Goal: Information Seeking & Learning: Learn about a topic

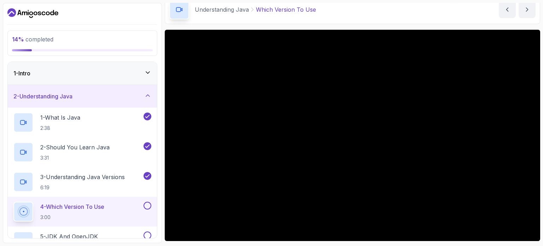
scroll to position [80, 0]
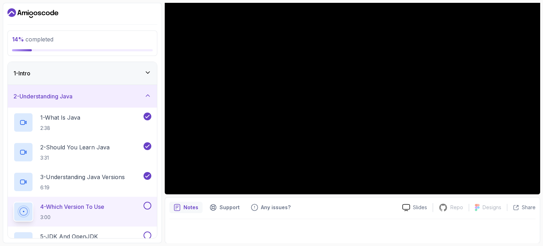
click at [150, 202] on div at bounding box center [146, 206] width 9 height 8
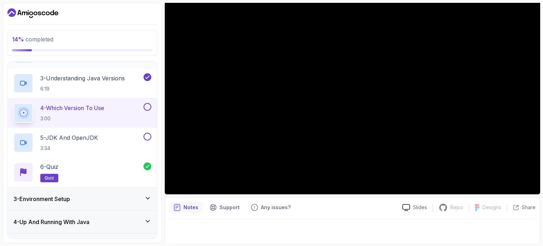
scroll to position [99, 0]
click at [116, 114] on div "4 - Which Version To Use 3:00" at bounding box center [77, 113] width 129 height 20
click at [110, 134] on div "5 - JDK And OpenJDK 3:34" at bounding box center [77, 142] width 129 height 20
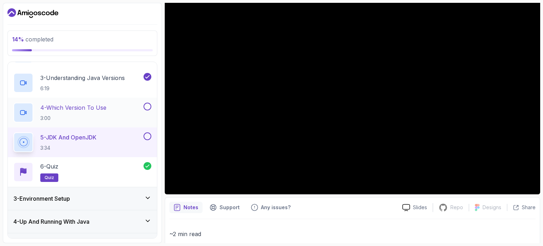
click at [146, 107] on button at bounding box center [148, 107] width 8 height 8
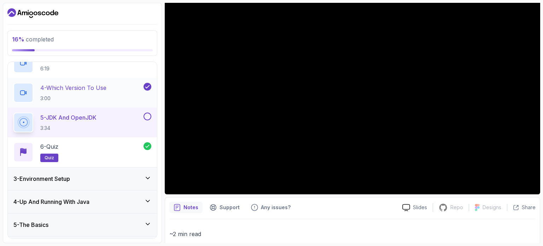
scroll to position [121, 0]
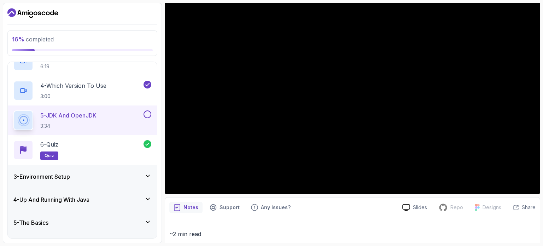
click at [96, 172] on div "3 - Environment Setup" at bounding box center [82, 176] width 138 height 8
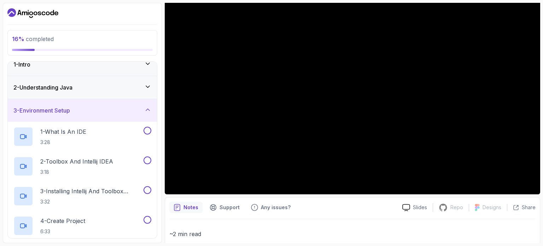
scroll to position [8, 0]
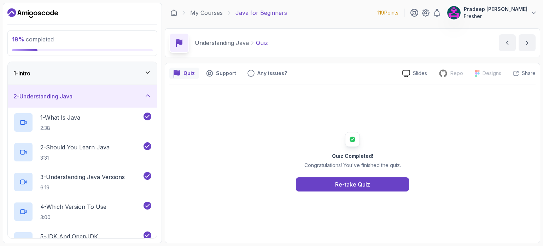
click at [144, 99] on div "2 - Understanding Java" at bounding box center [82, 96] width 138 height 8
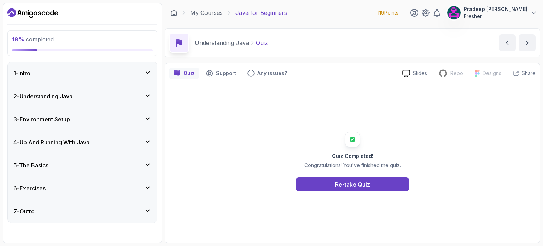
click at [144, 99] on div "2 - Understanding Java" at bounding box center [82, 96] width 138 height 8
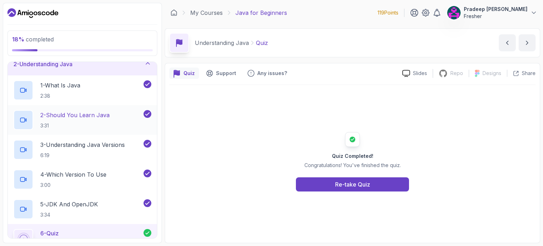
scroll to position [15, 0]
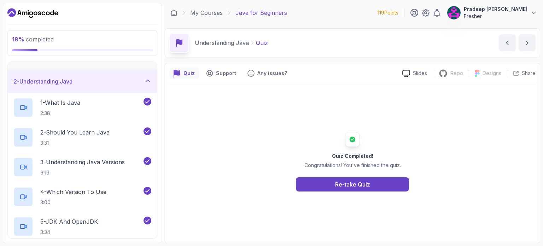
click at [139, 82] on div "2 - Understanding Java" at bounding box center [82, 81] width 138 height 8
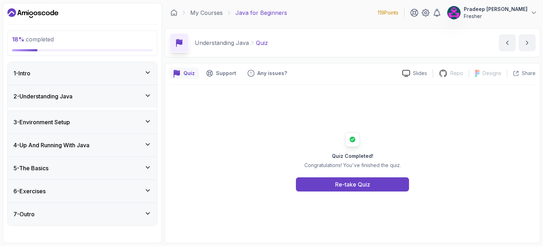
scroll to position [0, 0]
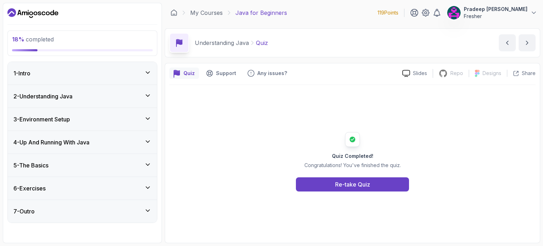
click at [118, 141] on div "4 - Up And Running With Java" at bounding box center [82, 142] width 138 height 8
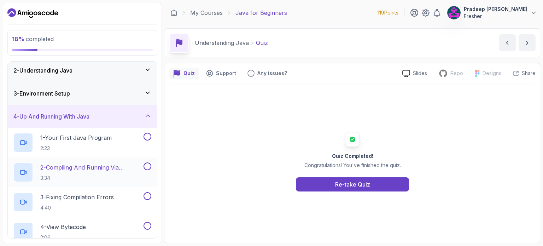
scroll to position [25, 0]
click at [122, 120] on div "4 - Up And Running With Java" at bounding box center [82, 116] width 138 height 8
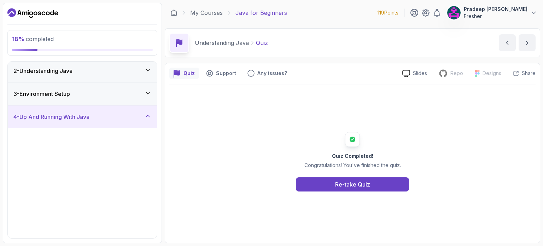
scroll to position [0, 0]
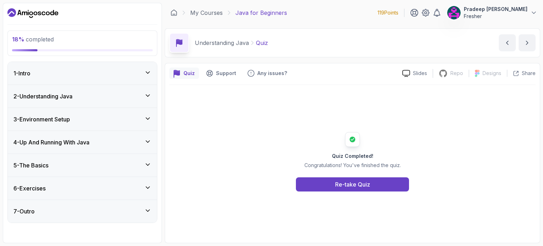
click at [104, 187] on div "6 - Exercises" at bounding box center [82, 188] width 138 height 8
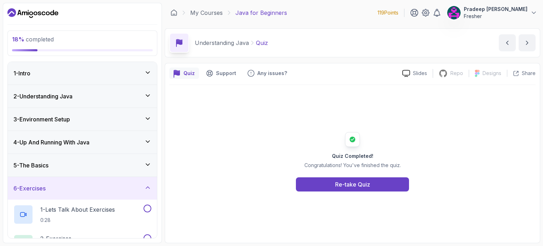
scroll to position [42, 0]
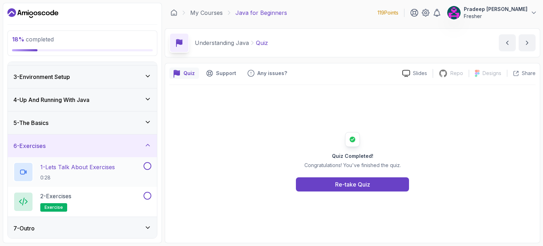
click at [107, 169] on p "1 - Lets Talk About Exercises" at bounding box center [77, 167] width 75 height 8
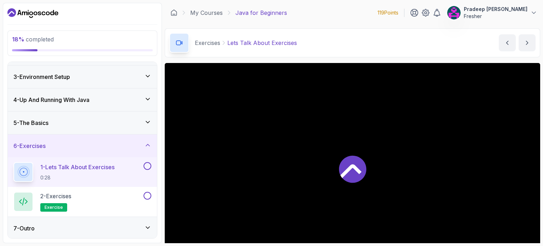
scroll to position [69, 0]
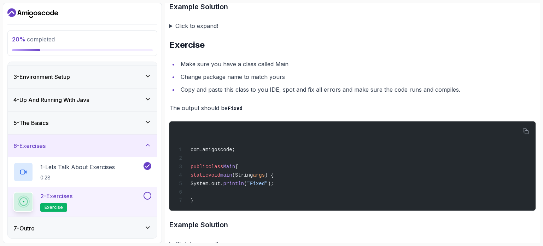
scroll to position [1475, 0]
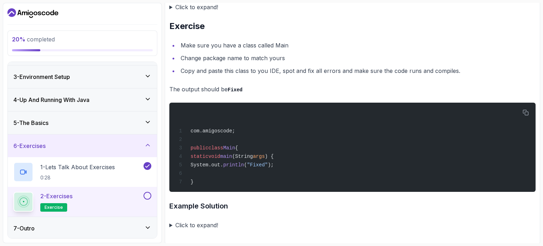
click at [204, 225] on summary "Click to expand!" at bounding box center [352, 225] width 366 height 10
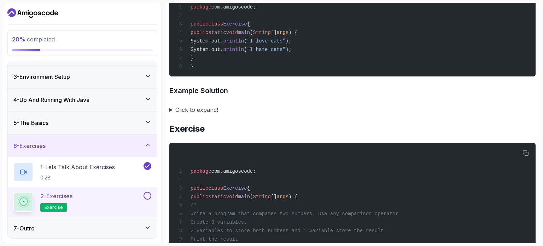
scroll to position [413, 0]
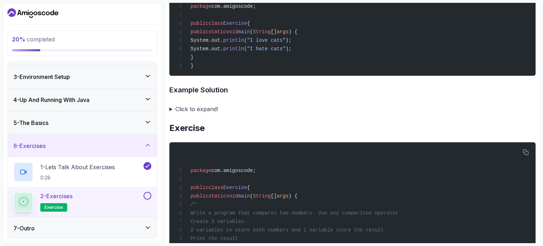
click at [209, 107] on summary "Click to expand!" at bounding box center [352, 109] width 366 height 10
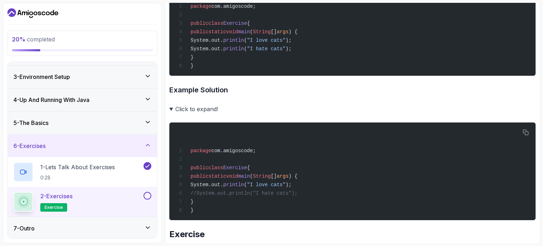
click at [210, 105] on summary "Click to expand!" at bounding box center [352, 109] width 366 height 10
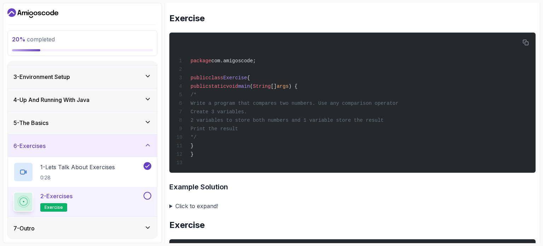
scroll to position [523, 0]
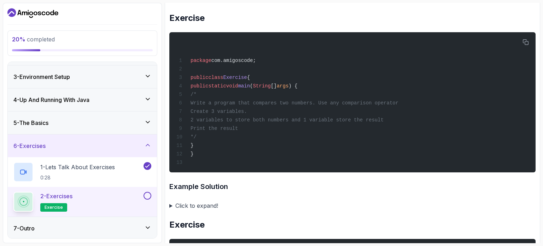
click at [211, 203] on summary "Click to expand!" at bounding box center [352, 205] width 366 height 10
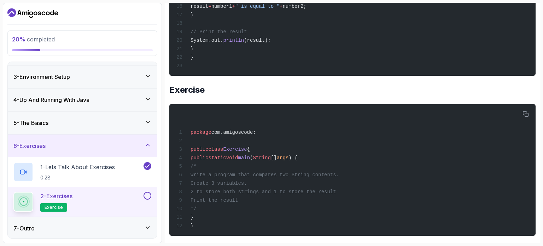
scroll to position [891, 0]
click at [150, 192] on button at bounding box center [148, 196] width 8 height 8
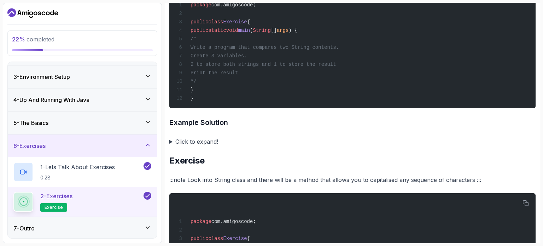
scroll to position [1018, 0]
click at [200, 138] on summary "Click to expand!" at bounding box center [352, 141] width 366 height 10
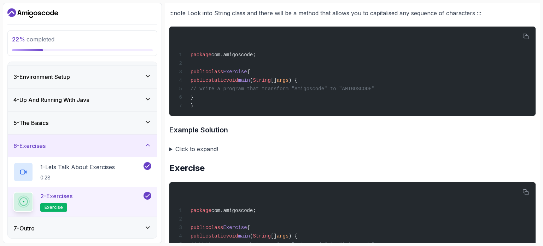
scroll to position [1402, 0]
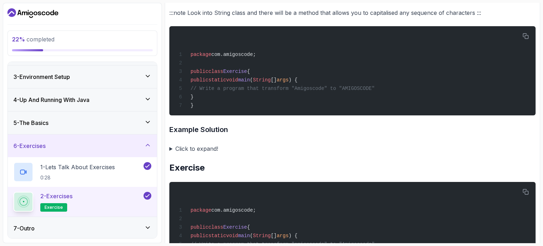
click at [220, 144] on summary "Click to expand!" at bounding box center [352, 149] width 366 height 10
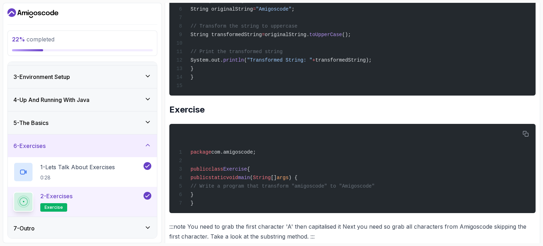
scroll to position [1692, 0]
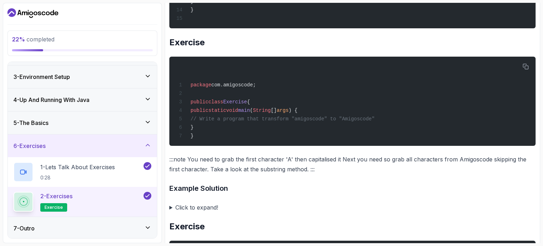
click at [206, 204] on summary "Click to expand!" at bounding box center [352, 207] width 366 height 10
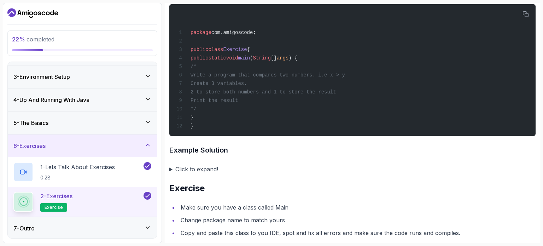
scroll to position [2093, 0]
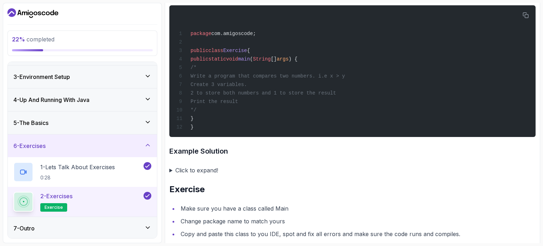
click at [198, 172] on summary "Click to expand!" at bounding box center [352, 170] width 366 height 10
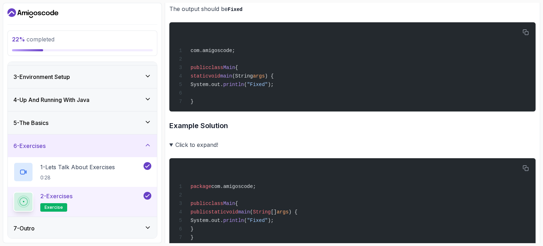
scroll to position [2604, 0]
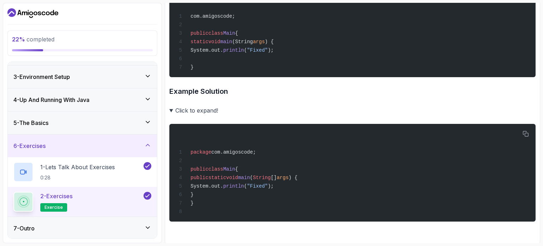
click at [191, 110] on summary "Click to expand!" at bounding box center [352, 110] width 366 height 10
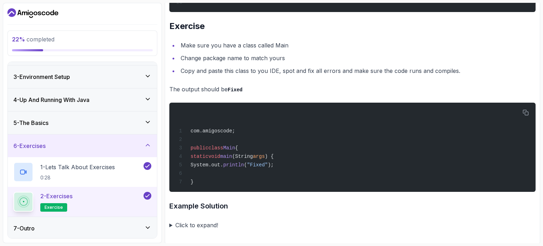
click at [199, 220] on summary "Click to expand!" at bounding box center [352, 225] width 366 height 10
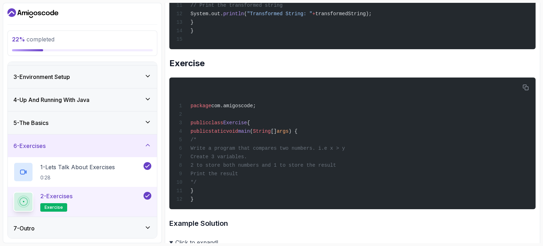
scroll to position [2020, 0]
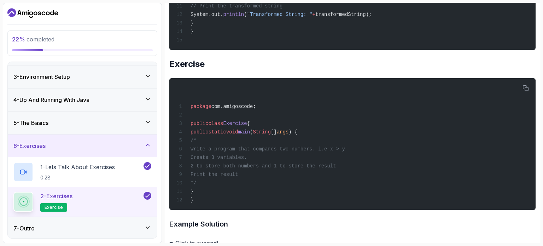
click at [121, 150] on div "6 - Exercises" at bounding box center [82, 145] width 149 height 23
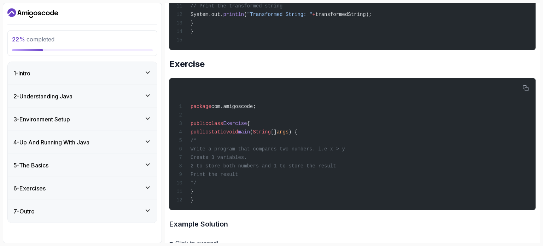
scroll to position [0, 0]
click at [139, 136] on div "4 - Up And Running With Java" at bounding box center [82, 142] width 149 height 23
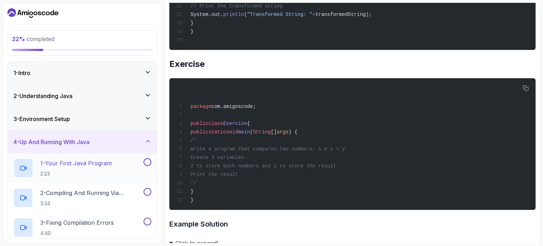
click at [100, 165] on p "1 - Your First Java Program" at bounding box center [75, 163] width 71 height 8
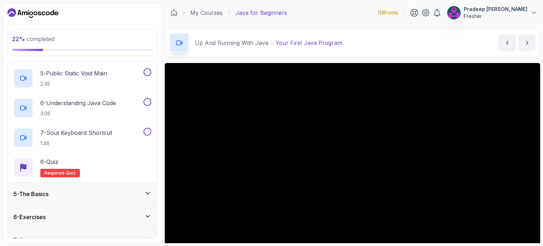
scroll to position [210, 0]
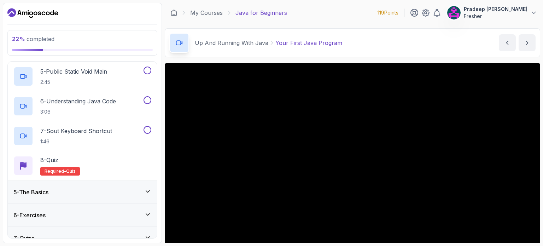
click at [81, 157] on div "8 - Quiz Required- quiz" at bounding box center [82, 166] width 138 height 20
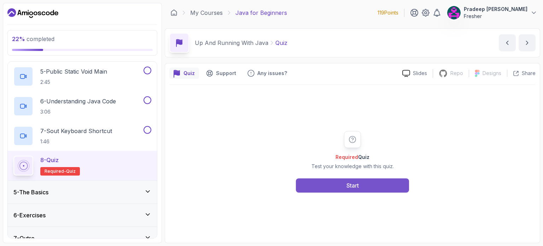
click at [344, 185] on button "Start" at bounding box center [352, 185] width 113 height 14
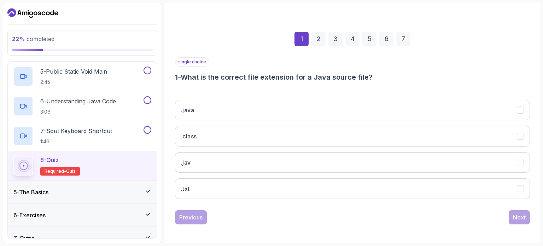
scroll to position [80, 0]
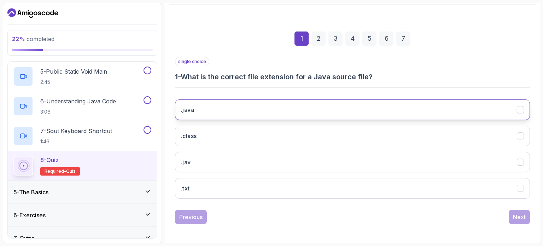
click at [289, 100] on button ".java" at bounding box center [352, 109] width 355 height 21
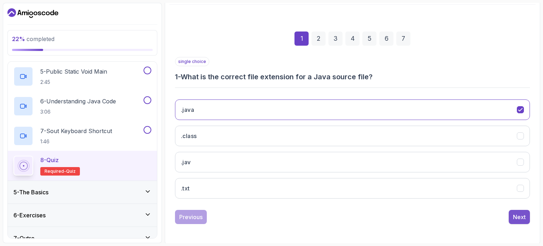
click at [514, 221] on button "Next" at bounding box center [519, 217] width 21 height 14
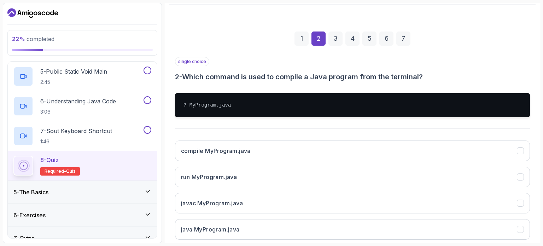
scroll to position [121, 0]
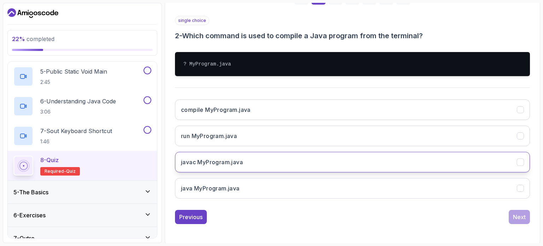
click at [377, 164] on button "javac MyProgram.java" at bounding box center [352, 162] width 355 height 21
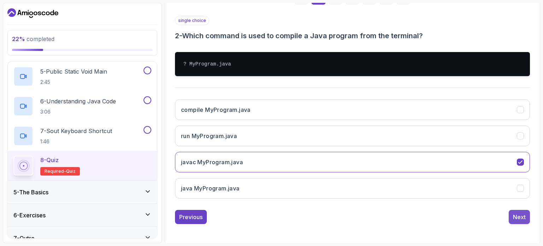
click at [516, 214] on div "Next" at bounding box center [519, 217] width 13 height 8
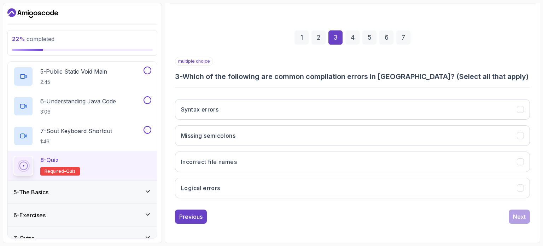
scroll to position [80, 0]
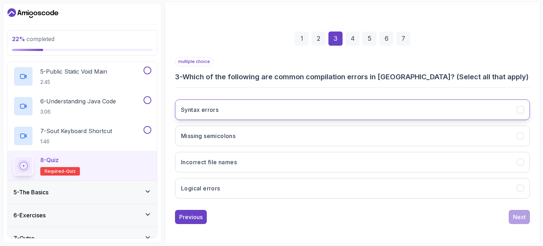
click at [305, 109] on button "Syntax errors" at bounding box center [352, 109] width 355 height 21
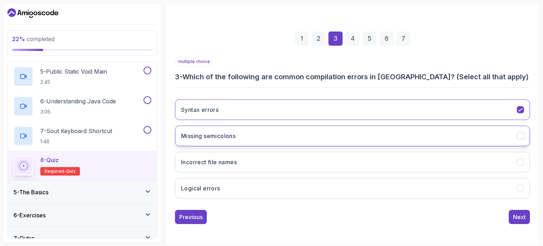
click at [395, 139] on button "Missing semicolons" at bounding box center [352, 136] width 355 height 21
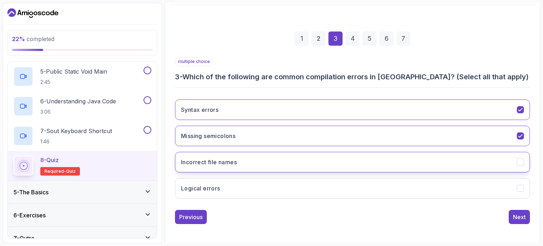
click at [369, 161] on button "Incorrect file names" at bounding box center [352, 162] width 355 height 21
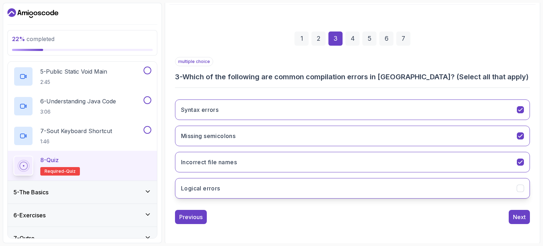
click at [351, 184] on button "Logical errors" at bounding box center [352, 188] width 355 height 21
click at [525, 216] on div "Next" at bounding box center [519, 217] width 13 height 8
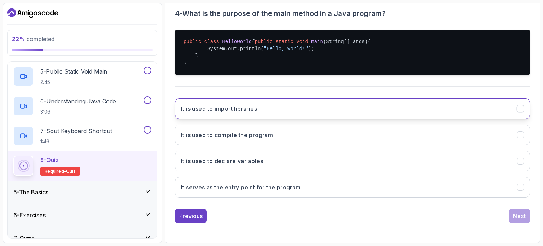
scroll to position [145, 0]
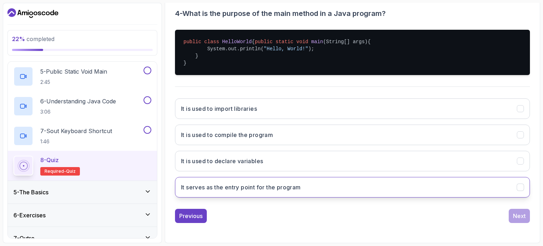
click at [316, 191] on button "It serves as the entry point for the program" at bounding box center [352, 187] width 355 height 21
click at [518, 218] on div "Next" at bounding box center [519, 215] width 13 height 8
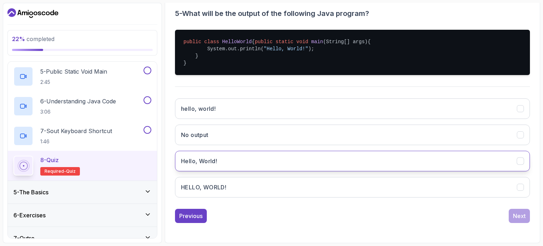
scroll to position [145, 0]
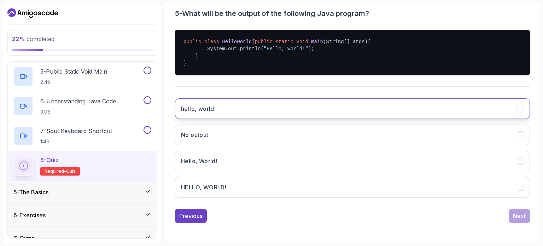
click at [314, 116] on button "hello, world!" at bounding box center [352, 108] width 355 height 21
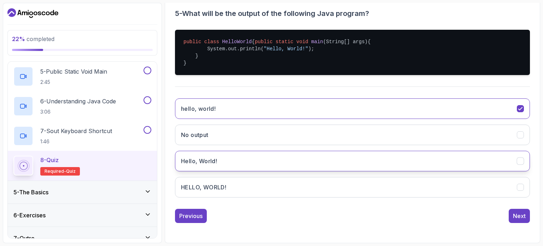
click at [369, 162] on button "Hello, World!" at bounding box center [352, 161] width 355 height 21
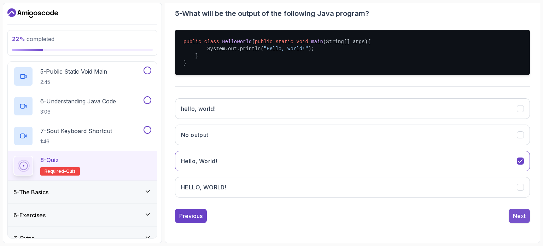
click at [513, 220] on div "Next" at bounding box center [519, 215] width 13 height 8
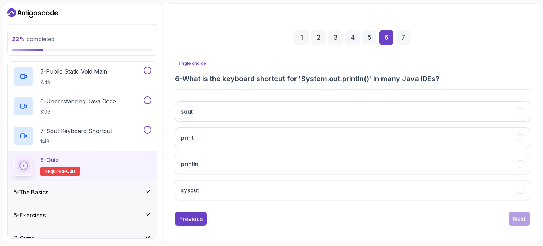
scroll to position [80, 0]
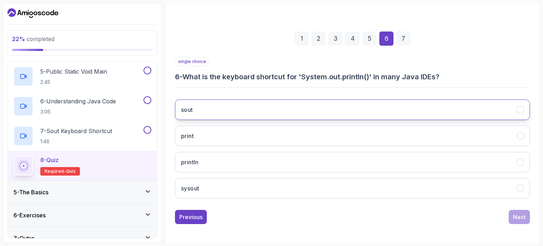
click at [334, 104] on button "sout" at bounding box center [352, 109] width 355 height 21
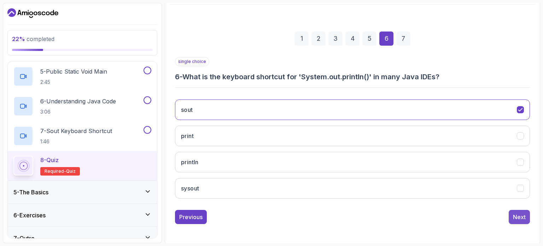
click at [514, 219] on div "Next" at bounding box center [519, 217] width 13 height 8
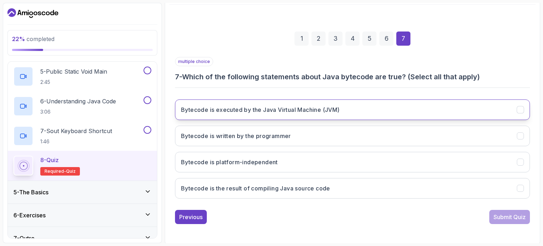
click at [282, 106] on h3 "Bytecode is executed by the Java Virtual Machine (JVM)" at bounding box center [260, 109] width 159 height 8
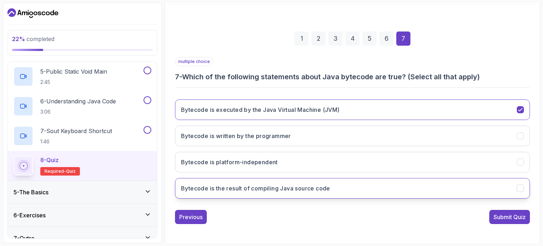
click at [457, 184] on button "Bytecode is the result of compiling Java source code" at bounding box center [352, 188] width 355 height 21
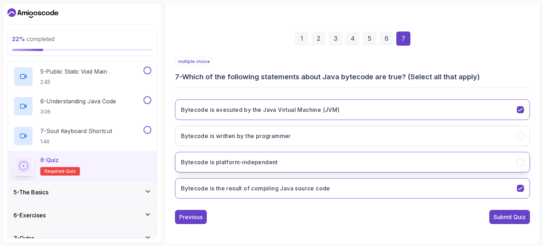
click at [454, 168] on button "Bytecode is platform-independent" at bounding box center [352, 162] width 355 height 21
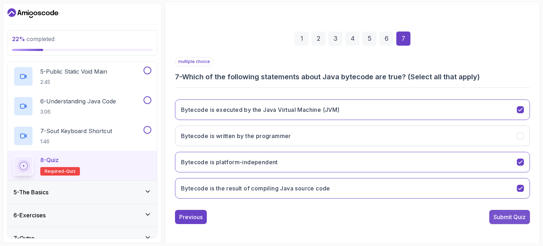
click at [519, 215] on div "Submit Quiz" at bounding box center [510, 217] width 32 height 8
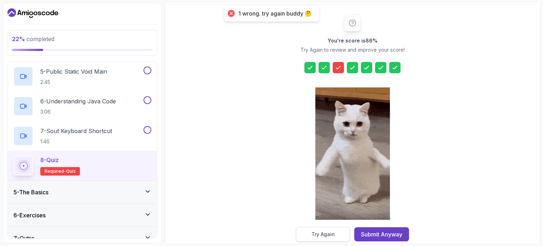
click at [339, 236] on button "Try Again" at bounding box center [323, 234] width 54 height 15
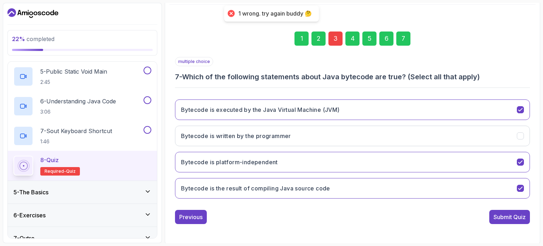
click at [332, 38] on div "3" at bounding box center [336, 38] width 14 height 14
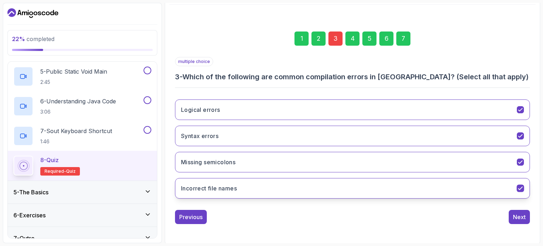
click at [308, 182] on button "Incorrect file names" at bounding box center [352, 188] width 355 height 21
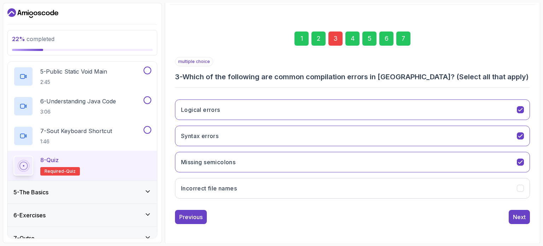
click at [403, 42] on div "7" at bounding box center [403, 38] width 14 height 14
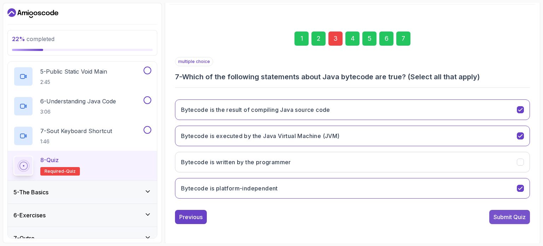
click at [507, 215] on div "Submit Quiz" at bounding box center [510, 217] width 32 height 8
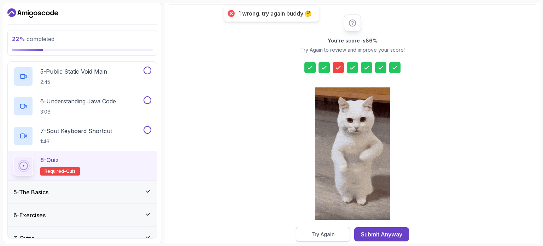
click at [332, 235] on div "Try Again" at bounding box center [323, 234] width 23 height 7
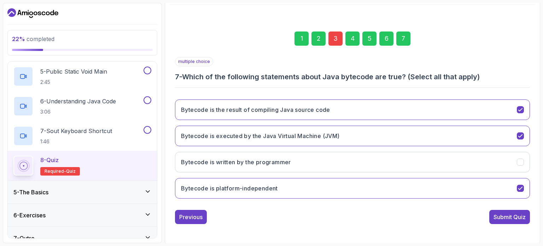
click at [334, 39] on div "3" at bounding box center [336, 38] width 14 height 14
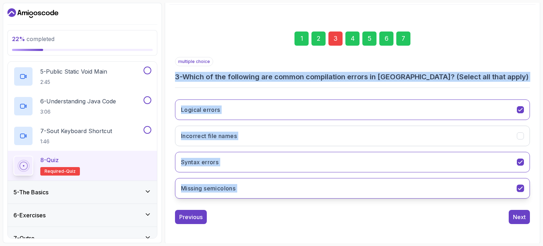
drag, startPoint x: 174, startPoint y: 75, endPoint x: 409, endPoint y: 188, distance: 260.6
click at [409, 188] on div "1 2 3 4 5 6 7 multiple choice 3 - Which of the following are common compilation…" at bounding box center [352, 121] width 366 height 215
copy div "3 - Which of the following are common compilation errors in [GEOGRAPHIC_DATA]? …"
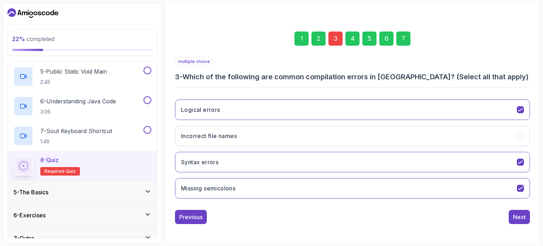
click at [251, 37] on div "1 2 3 4 5 6 7" at bounding box center [352, 38] width 355 height 37
click at [253, 107] on button "Logical errors" at bounding box center [352, 109] width 355 height 21
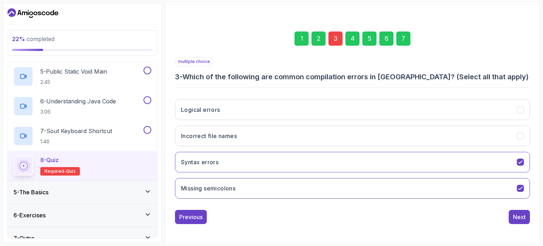
click at [400, 37] on div "7" at bounding box center [403, 38] width 14 height 14
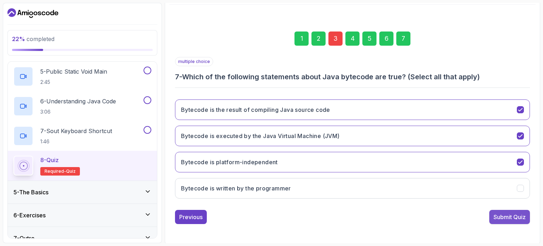
click at [512, 213] on div "Submit Quiz" at bounding box center [510, 217] width 32 height 8
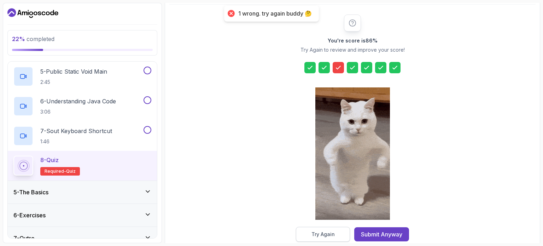
click at [335, 231] on button "Try Again" at bounding box center [323, 234] width 54 height 15
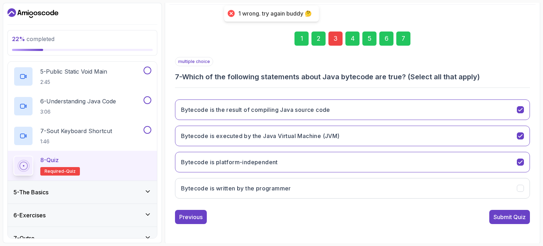
click at [333, 38] on div "3" at bounding box center [336, 38] width 14 height 14
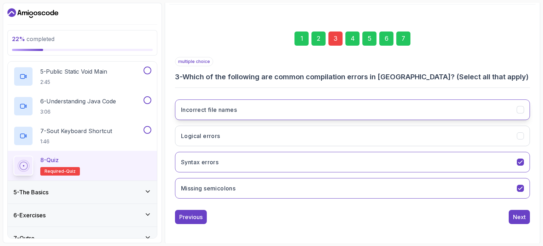
click at [220, 111] on h3 "Incorrect file names" at bounding box center [209, 109] width 56 height 8
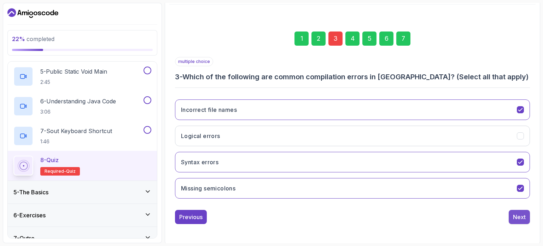
click at [520, 220] on button "Next" at bounding box center [519, 217] width 21 height 14
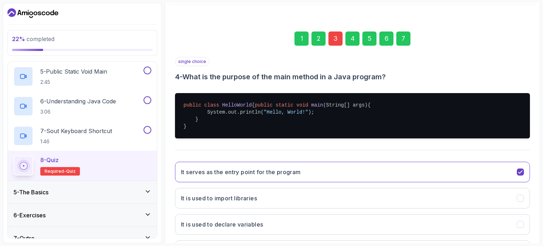
click at [398, 42] on div "7" at bounding box center [403, 38] width 14 height 14
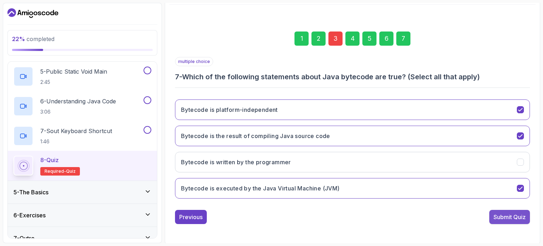
click at [507, 215] on div "Submit Quiz" at bounding box center [510, 217] width 32 height 8
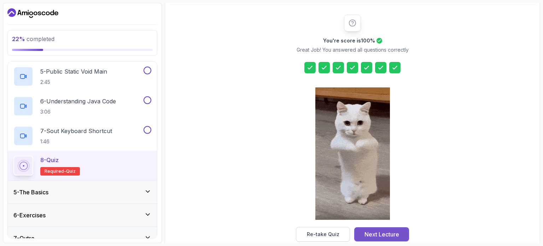
click at [382, 231] on div "Next Lecture" at bounding box center [382, 234] width 35 height 8
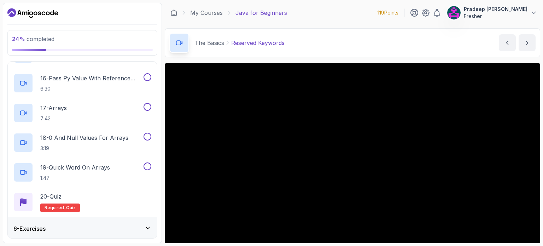
scroll to position [577, 0]
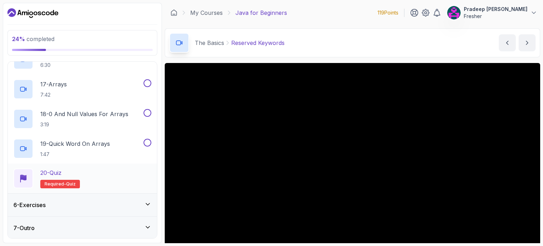
click at [112, 173] on div "20 - Quiz Required- quiz" at bounding box center [82, 178] width 138 height 20
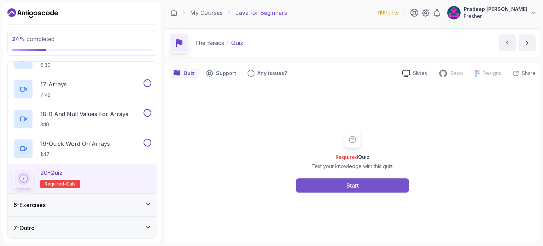
click at [349, 184] on div "Start" at bounding box center [353, 185] width 12 height 8
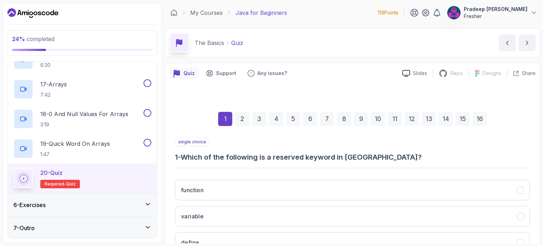
scroll to position [80, 0]
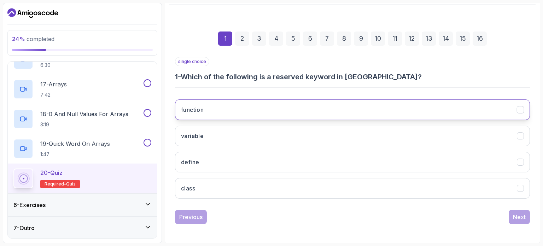
click at [257, 110] on button "function" at bounding box center [352, 109] width 355 height 21
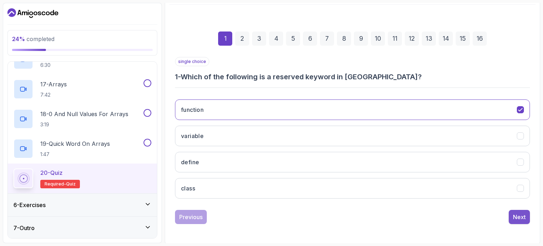
click at [514, 216] on div "Next" at bounding box center [519, 217] width 13 height 8
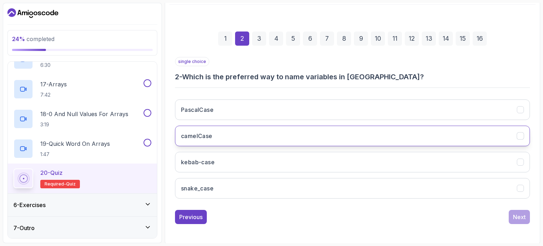
click at [256, 138] on button "camelCase" at bounding box center [352, 136] width 355 height 21
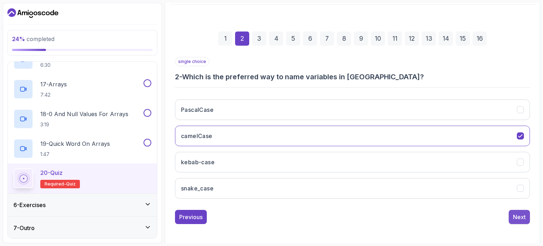
click at [523, 220] on div "Next" at bounding box center [519, 217] width 13 height 8
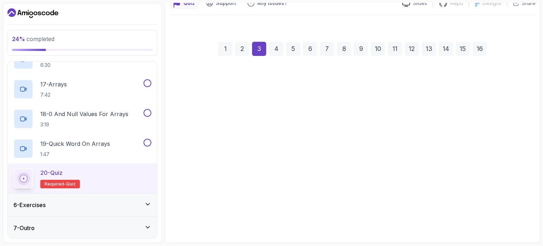
scroll to position [69, 0]
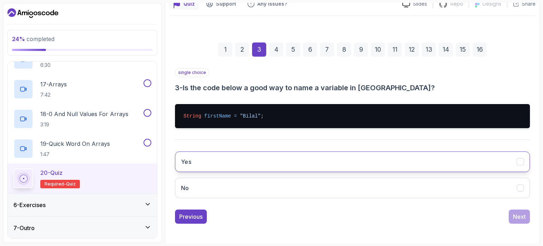
click at [269, 167] on button "Yes" at bounding box center [352, 161] width 355 height 21
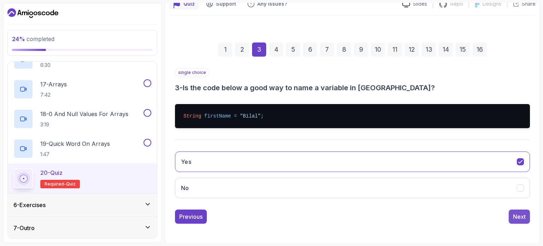
click at [523, 215] on div "Next" at bounding box center [519, 216] width 13 height 8
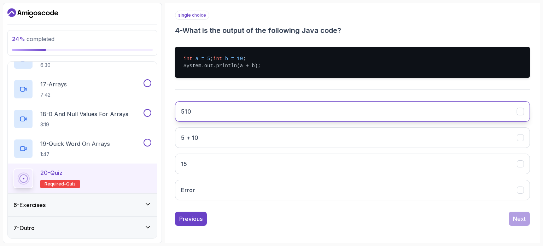
scroll to position [135, 0]
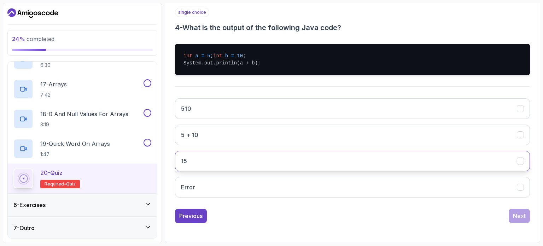
click at [291, 156] on button "15" at bounding box center [352, 161] width 355 height 21
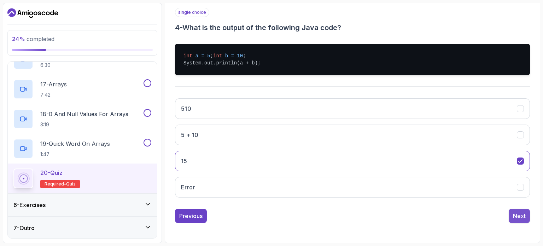
click at [516, 219] on div "Next" at bounding box center [519, 215] width 13 height 8
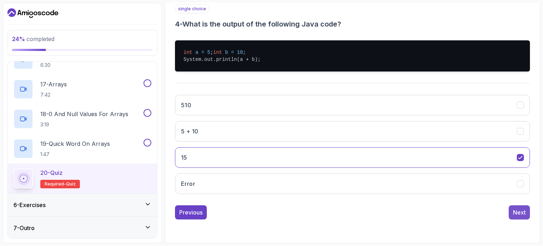
scroll to position [80, 0]
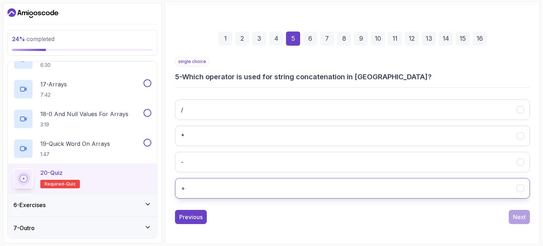
click at [331, 185] on button "+" at bounding box center [352, 188] width 355 height 21
click at [522, 215] on div "Next" at bounding box center [519, 217] width 13 height 8
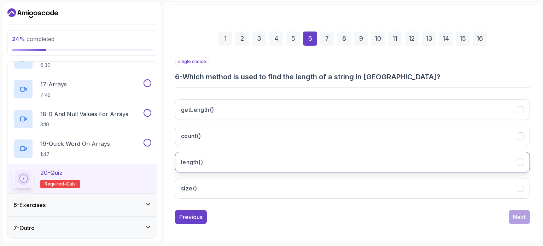
click at [301, 162] on button "length()" at bounding box center [352, 162] width 355 height 21
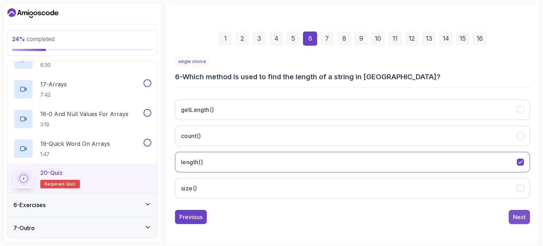
click at [516, 216] on div "Next" at bounding box center [519, 217] width 13 height 8
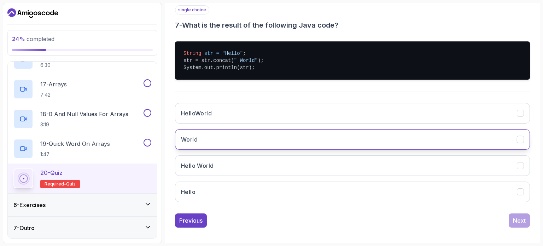
scroll to position [135, 0]
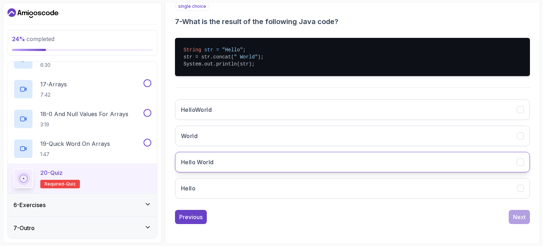
click at [297, 159] on button "Hello World" at bounding box center [352, 162] width 355 height 21
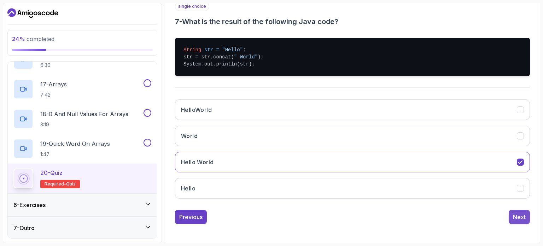
click at [517, 217] on div "Next" at bounding box center [519, 217] width 13 height 8
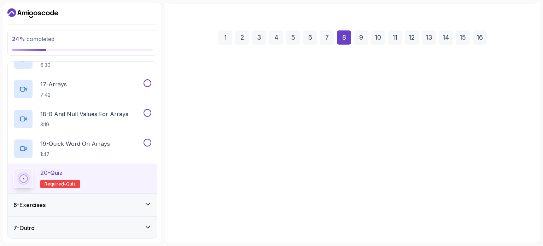
scroll to position [80, 0]
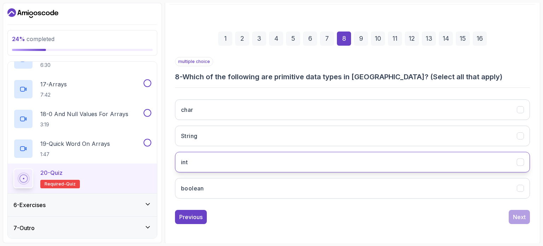
click at [248, 159] on button "int" at bounding box center [352, 162] width 355 height 21
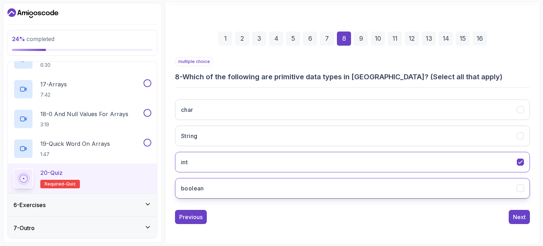
click at [236, 181] on button "boolean" at bounding box center [352, 188] width 355 height 21
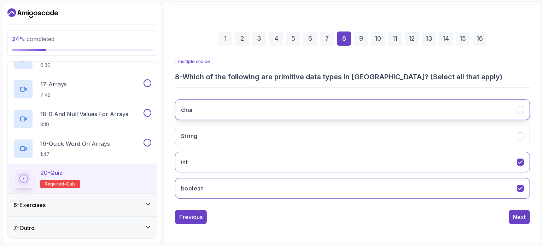
click at [228, 104] on button "char" at bounding box center [352, 109] width 355 height 21
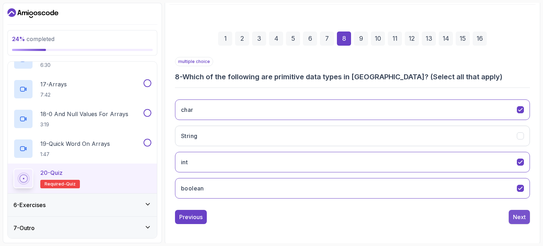
click at [522, 213] on div "Next" at bounding box center [519, 217] width 13 height 8
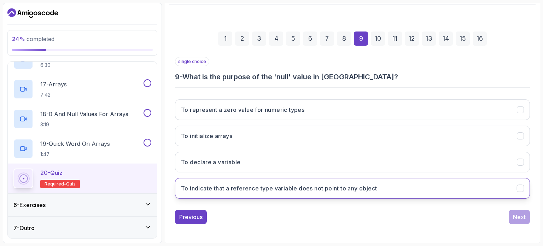
click at [388, 193] on button "To indicate that a reference type variable does not point to any object" at bounding box center [352, 188] width 355 height 21
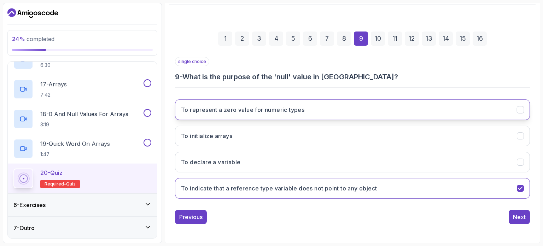
click at [402, 110] on button "To represent a zero value for numeric types" at bounding box center [352, 109] width 355 height 21
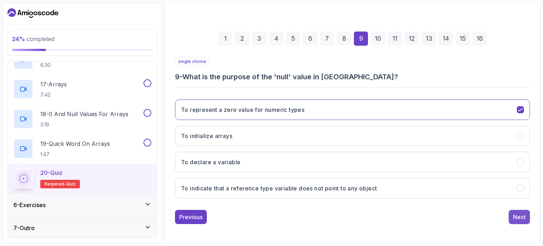
click at [511, 210] on button "Next" at bounding box center [519, 217] width 21 height 14
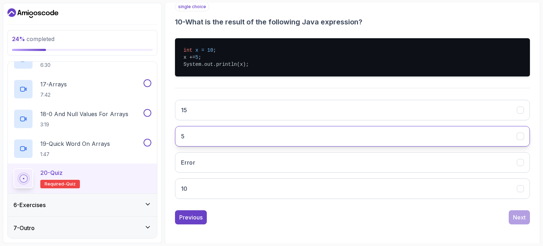
scroll to position [135, 0]
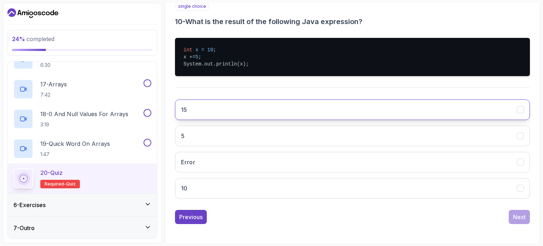
click at [303, 110] on button "15" at bounding box center [352, 109] width 355 height 21
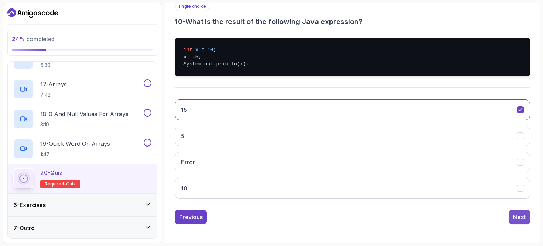
click at [521, 215] on div "Next" at bounding box center [519, 217] width 13 height 8
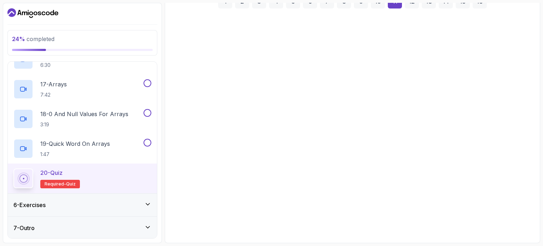
scroll to position [106, 0]
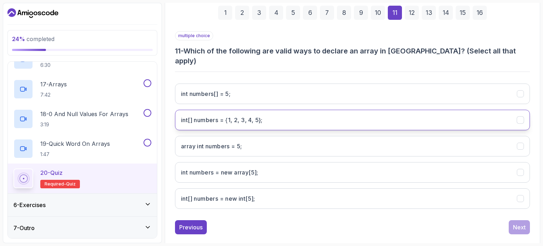
click at [297, 110] on 5};"] "int[] numbers = {1, 2, 3, 4, 5};" at bounding box center [352, 120] width 355 height 21
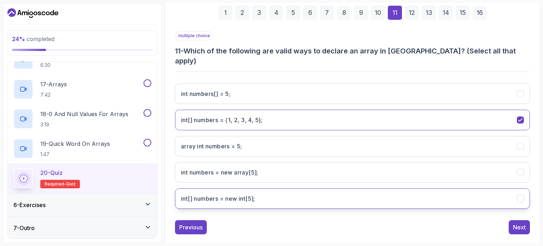
click at [279, 188] on int;"] "int[] numbers = new int[5];" at bounding box center [352, 198] width 355 height 21
click at [526, 221] on button "Next" at bounding box center [519, 227] width 21 height 14
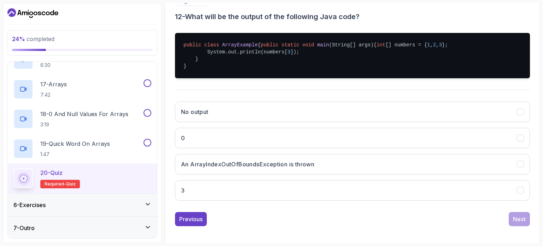
scroll to position [141, 0]
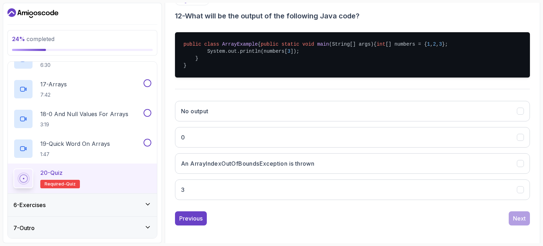
click at [349, 172] on button "An ArrayIndexOutOfBoundsException is thrown" at bounding box center [352, 163] width 355 height 21
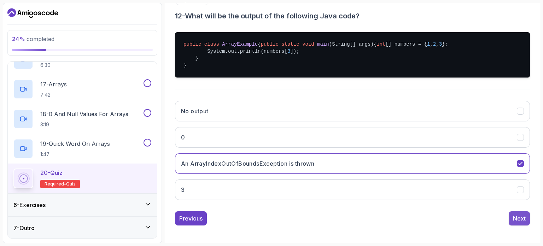
click at [512, 225] on button "Next" at bounding box center [519, 218] width 21 height 14
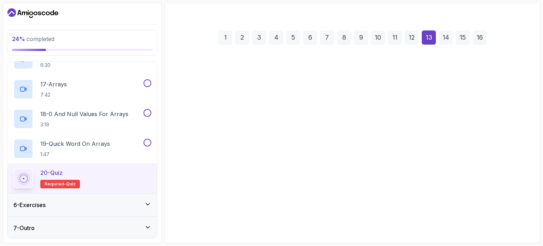
scroll to position [80, 0]
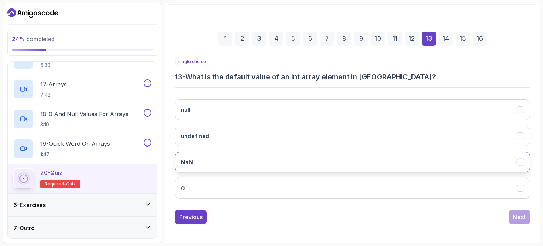
click at [427, 157] on button "NaN" at bounding box center [352, 162] width 355 height 21
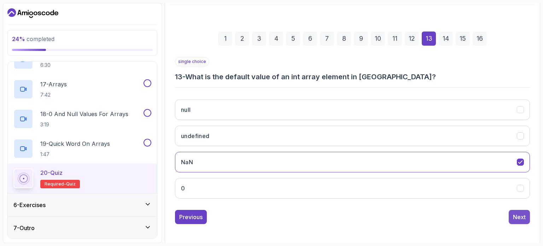
click at [519, 213] on div "Next" at bounding box center [519, 217] width 13 height 8
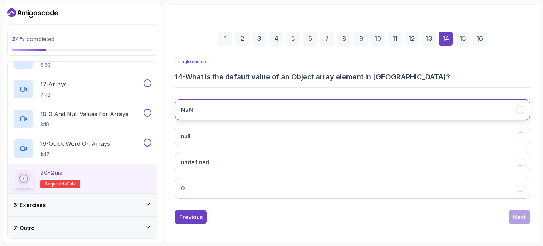
click at [301, 114] on button "NaN" at bounding box center [352, 109] width 355 height 21
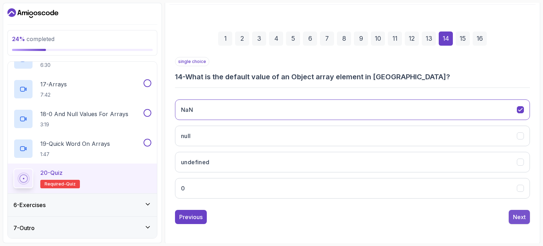
click at [523, 211] on button "Next" at bounding box center [519, 217] width 21 height 14
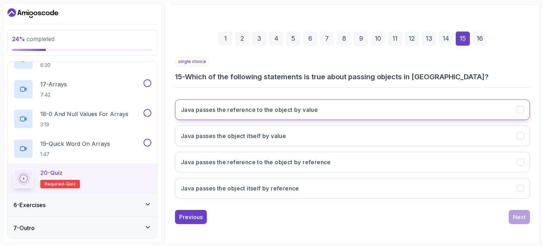
click at [339, 103] on button "Java passes the reference to the object by value" at bounding box center [352, 109] width 355 height 21
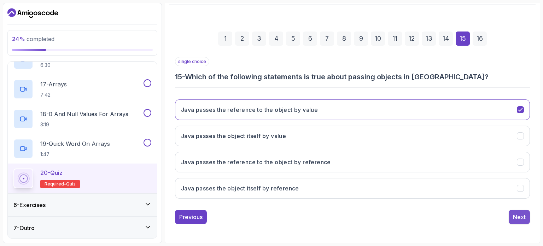
click at [517, 213] on div "Next" at bounding box center [519, 217] width 13 height 8
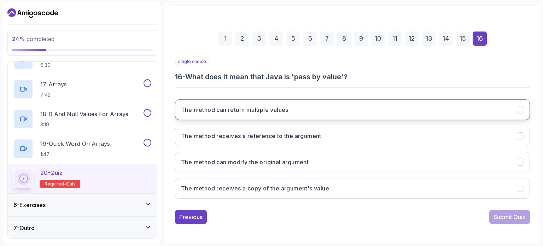
click at [312, 106] on button "The method can return multiple values" at bounding box center [352, 109] width 355 height 21
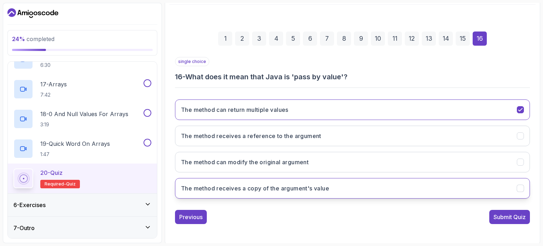
click at [303, 184] on h3 "The method receives a copy of the argument's value" at bounding box center [255, 188] width 148 height 8
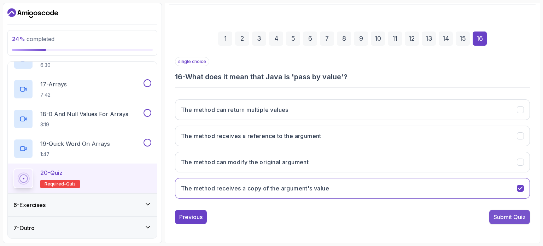
click at [513, 218] on div "Submit Quiz" at bounding box center [510, 217] width 32 height 8
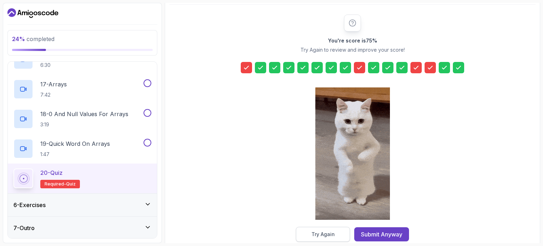
click at [338, 232] on button "Try Again" at bounding box center [323, 234] width 54 height 15
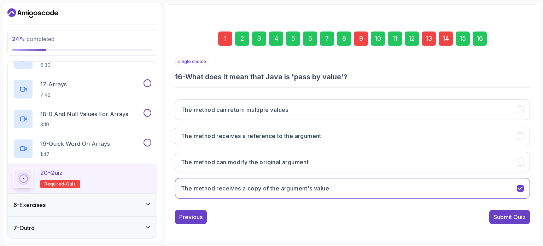
click at [227, 42] on div "1" at bounding box center [225, 38] width 14 height 14
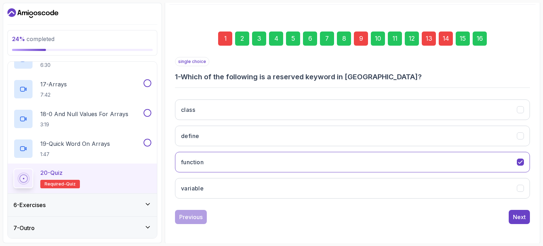
click at [361, 40] on div "9" at bounding box center [361, 38] width 14 height 14
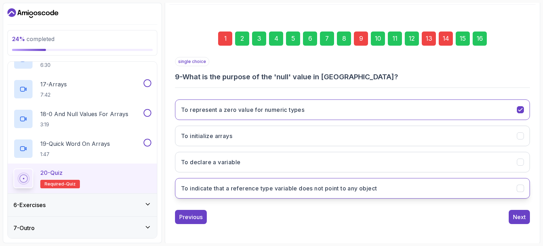
click at [332, 187] on h3 "To indicate that a reference type variable does not point to any object" at bounding box center [279, 188] width 196 height 8
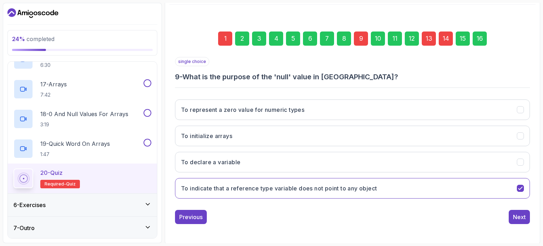
click at [431, 36] on div "13" at bounding box center [429, 38] width 14 height 14
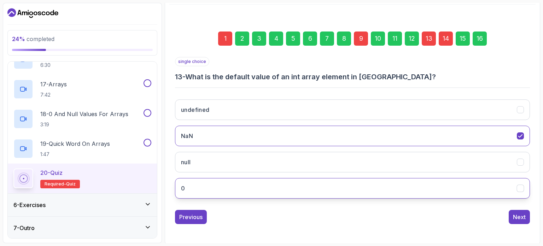
click at [291, 184] on button "0" at bounding box center [352, 188] width 355 height 21
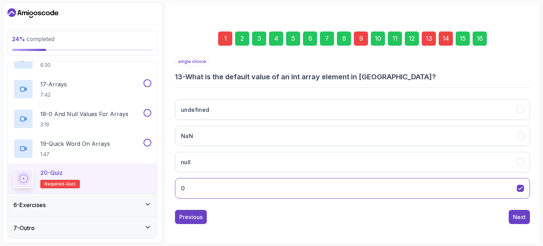
click at [446, 37] on div "14" at bounding box center [446, 38] width 14 height 14
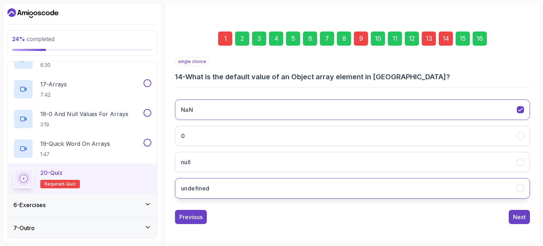
click at [291, 192] on button "undefined" at bounding box center [352, 188] width 355 height 21
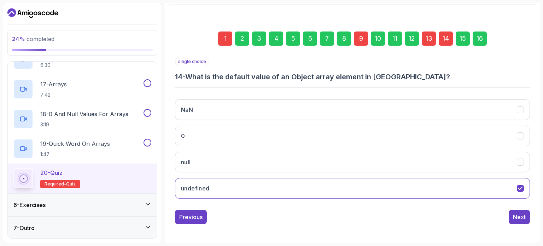
click at [225, 42] on div "1" at bounding box center [225, 38] width 14 height 14
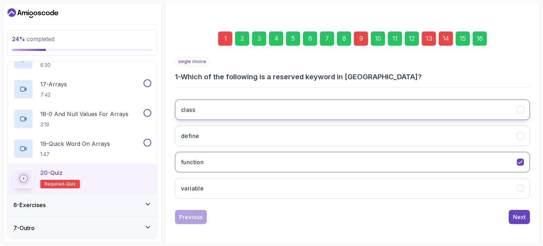
click at [227, 105] on button "class" at bounding box center [352, 109] width 355 height 21
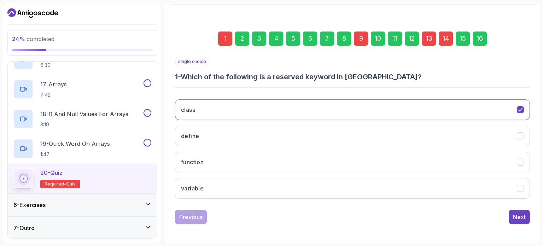
click at [476, 39] on div "16" at bounding box center [480, 38] width 14 height 14
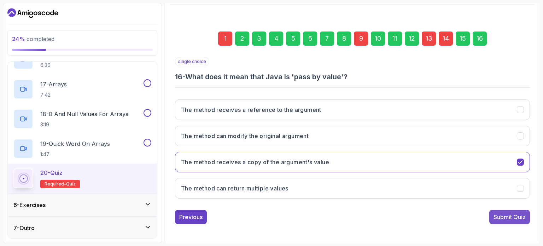
click at [509, 213] on div "Submit Quiz" at bounding box center [510, 217] width 32 height 8
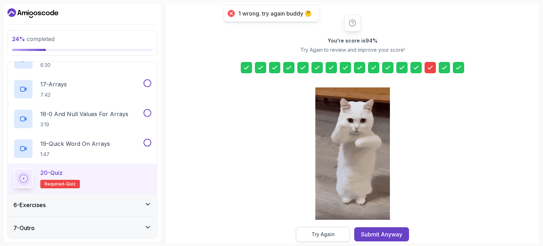
click at [326, 231] on div "Try Again" at bounding box center [323, 234] width 23 height 7
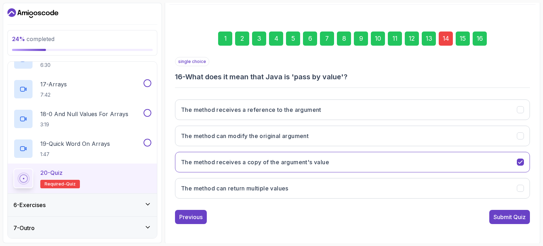
click at [447, 41] on div "14" at bounding box center [446, 38] width 14 height 14
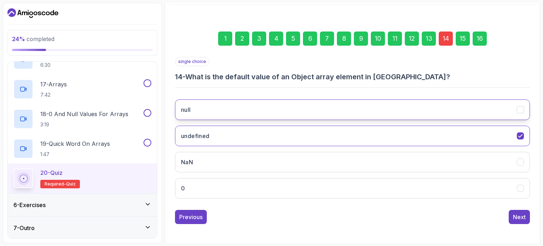
click at [315, 108] on button "null" at bounding box center [352, 109] width 355 height 21
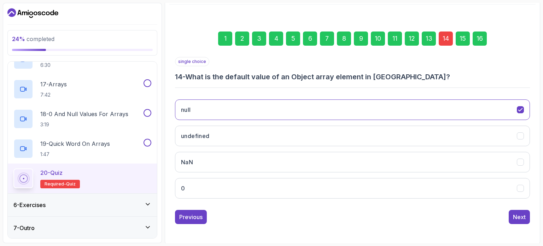
click at [478, 36] on div "16" at bounding box center [480, 38] width 14 height 14
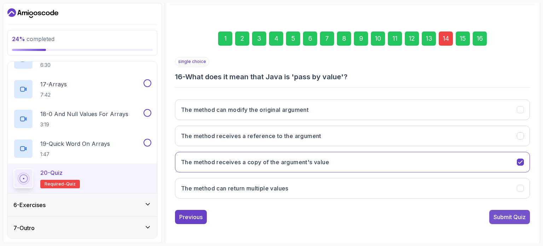
click at [515, 213] on div "Submit Quiz" at bounding box center [510, 217] width 32 height 8
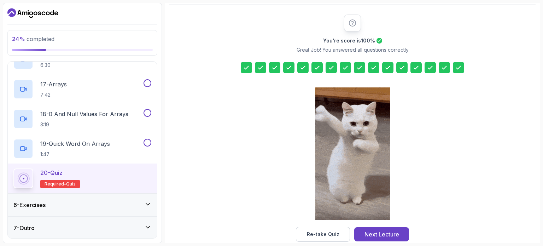
click at [371, 66] on icon at bounding box center [373, 67] width 7 height 7
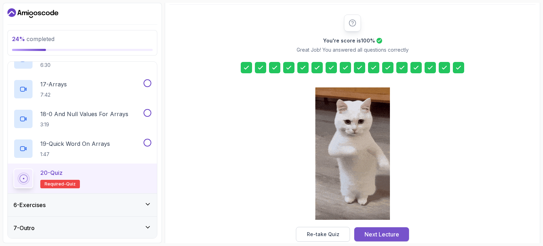
click at [372, 232] on div "Next Lecture" at bounding box center [382, 234] width 35 height 8
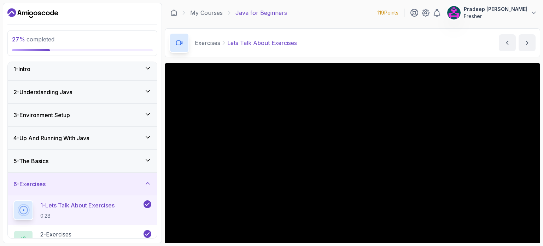
scroll to position [3, 0]
click at [133, 159] on div "5 - The Basics" at bounding box center [82, 162] width 138 height 8
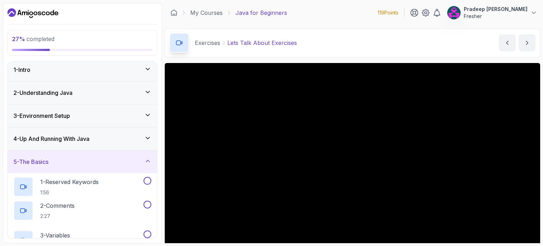
scroll to position [0, 0]
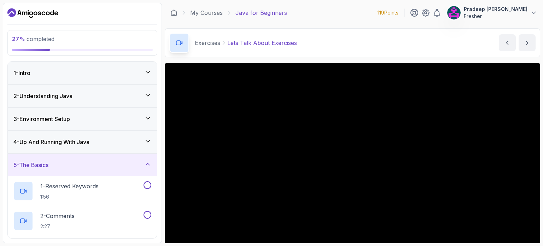
click at [127, 131] on div "4 - Up And Running With Java" at bounding box center [82, 141] width 149 height 23
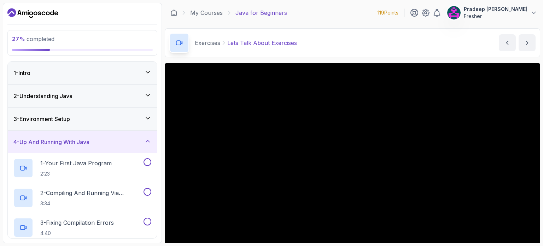
click at [125, 115] on div "3 - Environment Setup" at bounding box center [82, 119] width 138 height 8
